Goal: Navigation & Orientation: Find specific page/section

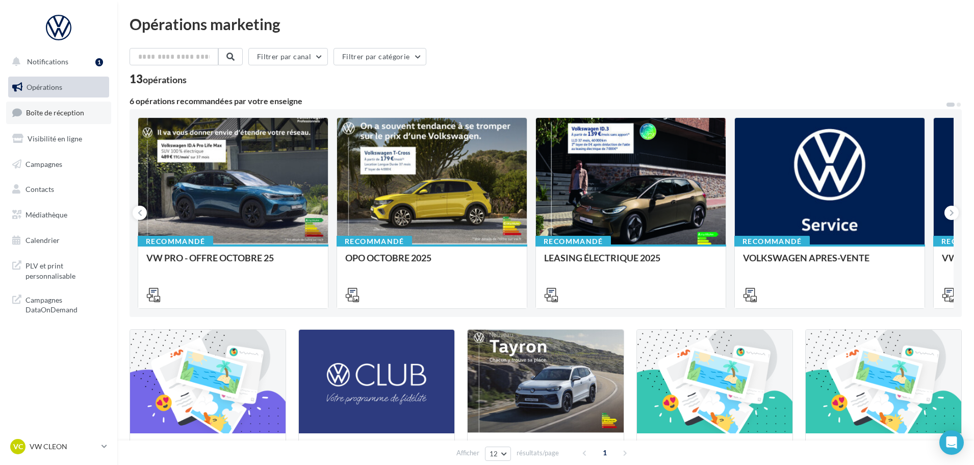
click at [68, 108] on span "Boîte de réception" at bounding box center [55, 112] width 58 height 9
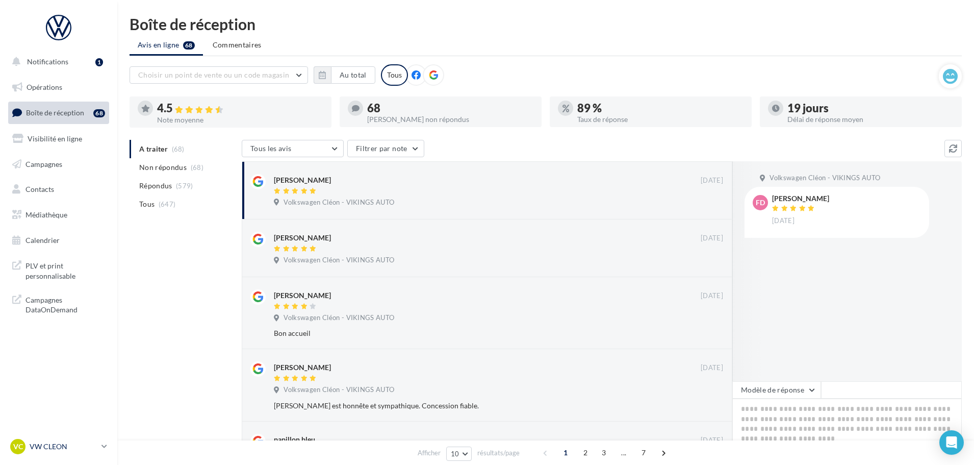
click at [67, 454] on link "VC VW CLEON vw-cle-vau" at bounding box center [58, 446] width 101 height 19
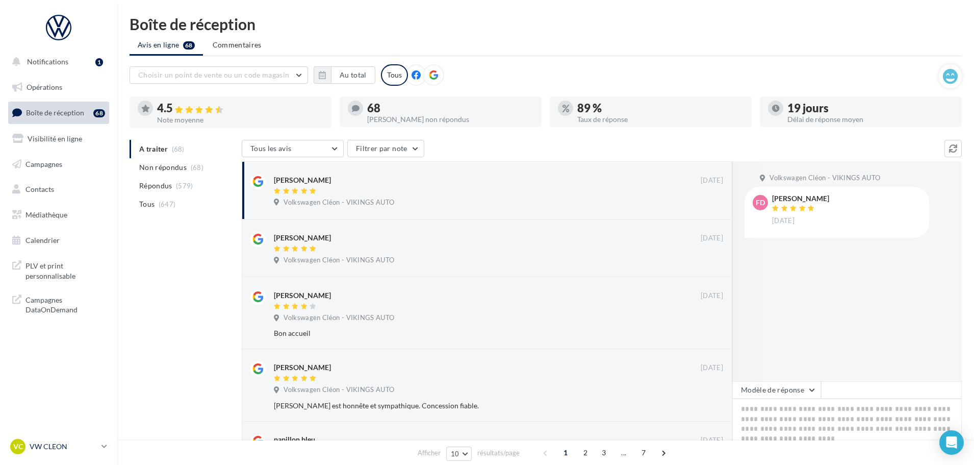
click at [53, 448] on p "VW CLEON" at bounding box center [64, 446] width 68 height 10
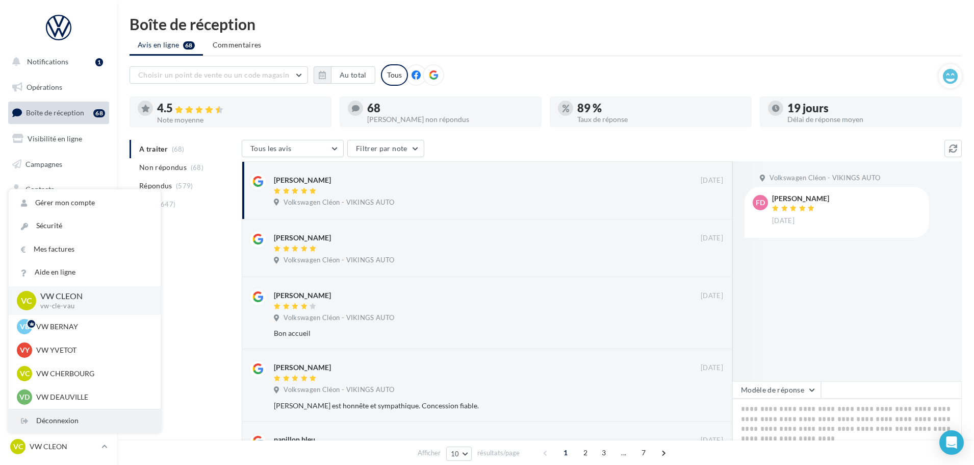
click at [58, 421] on div "Déconnexion" at bounding box center [85, 420] width 152 height 23
